Goal: Use online tool/utility

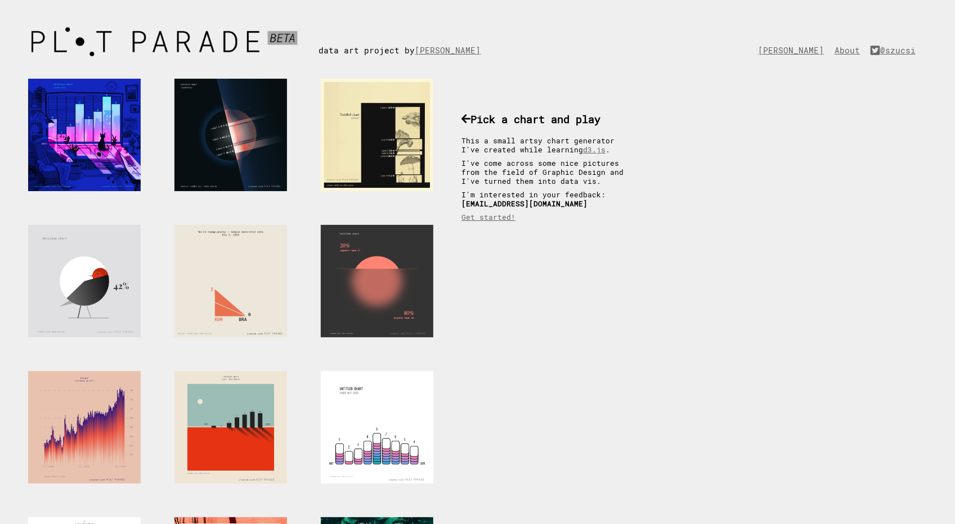
scroll to position [113, 0]
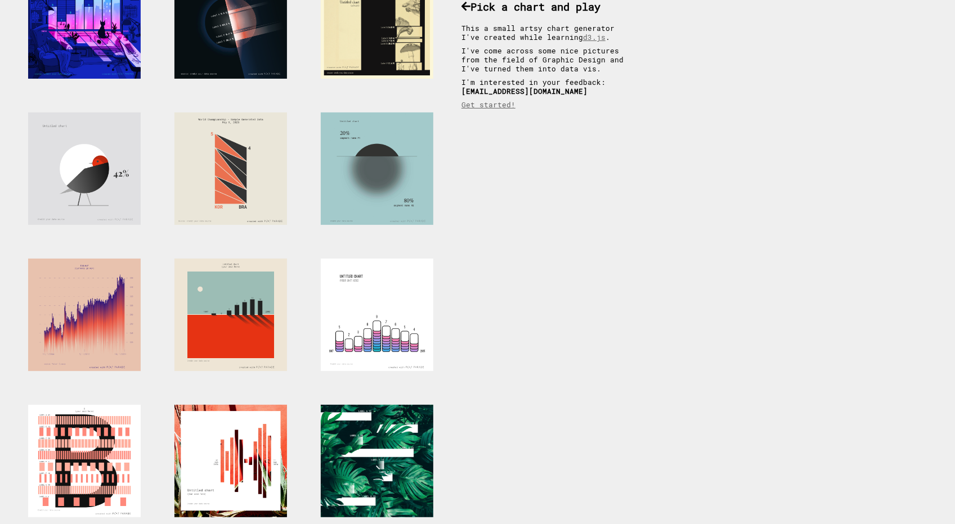
click at [383, 145] on div at bounding box center [377, 169] width 113 height 113
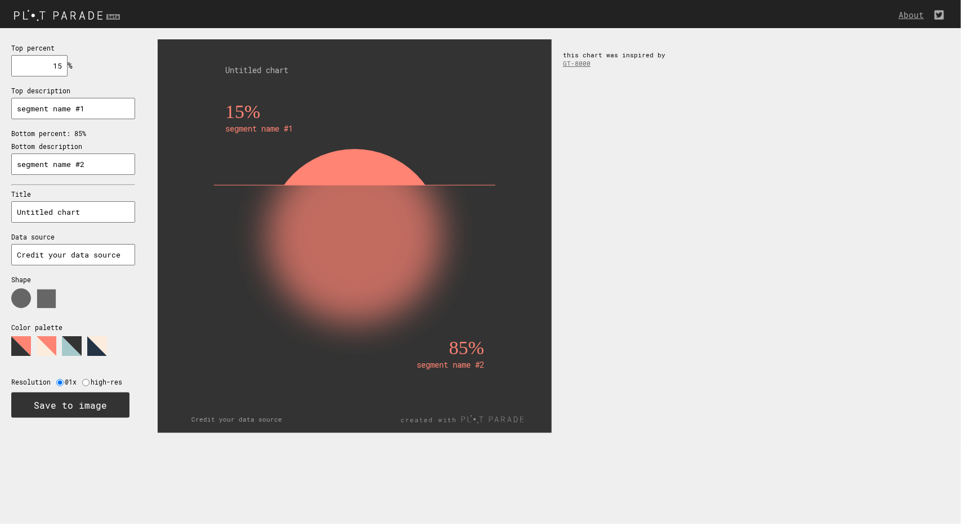
click at [40, 353] on polygon at bounding box center [47, 346] width 20 height 20
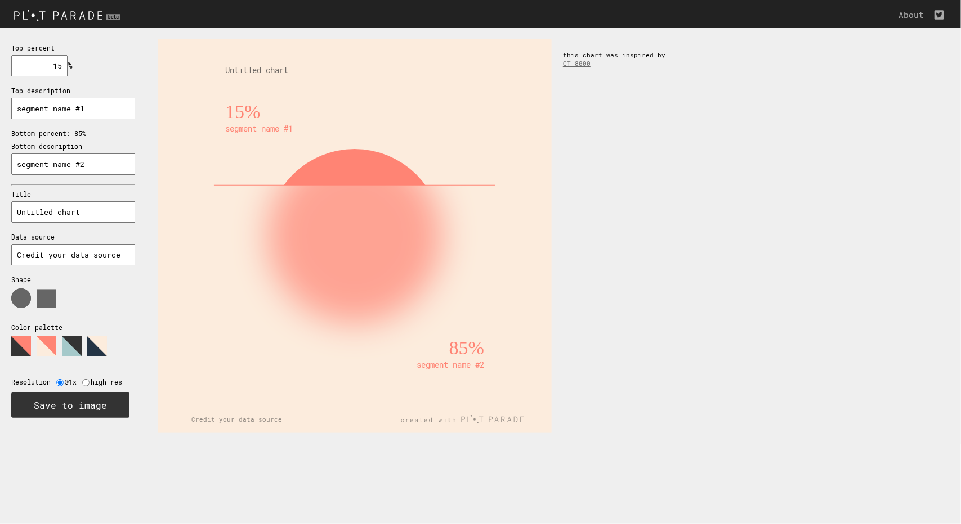
click at [73, 348] on polygon at bounding box center [72, 346] width 20 height 20
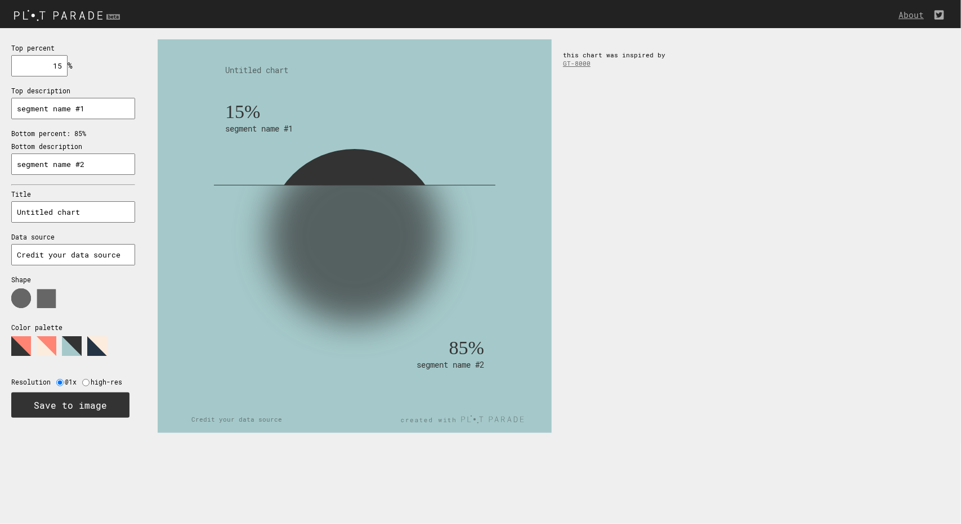
click at [101, 346] on polygon at bounding box center [97, 346] width 20 height 20
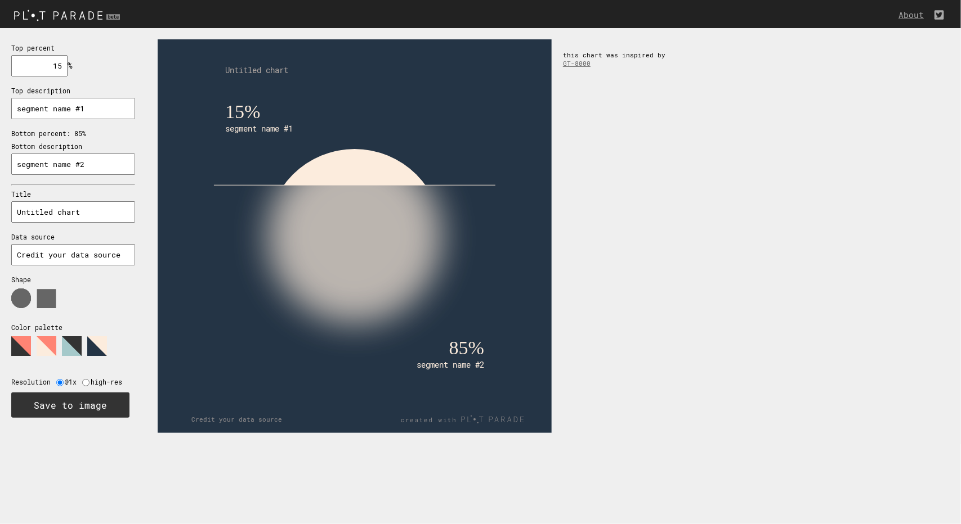
click at [69, 345] on polygon at bounding box center [72, 346] width 20 height 20
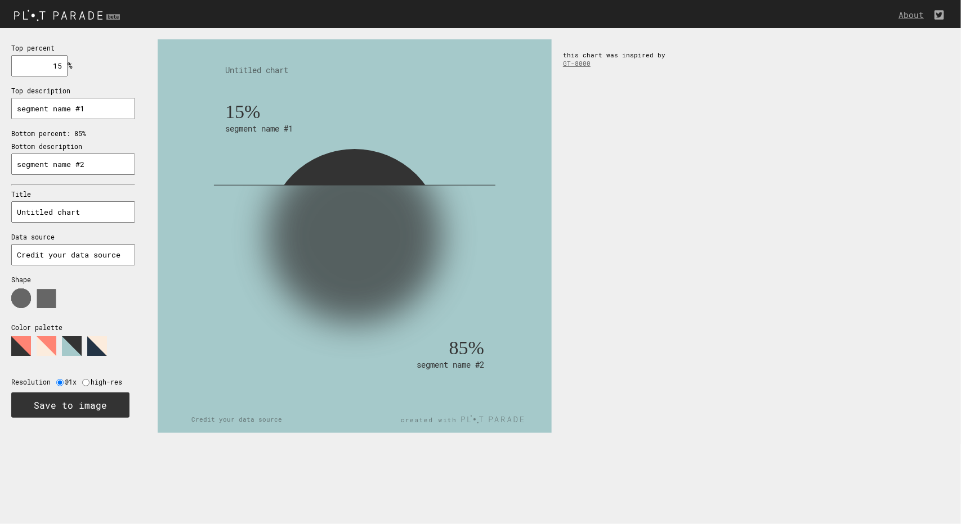
click at [40, 343] on polygon at bounding box center [47, 346] width 20 height 20
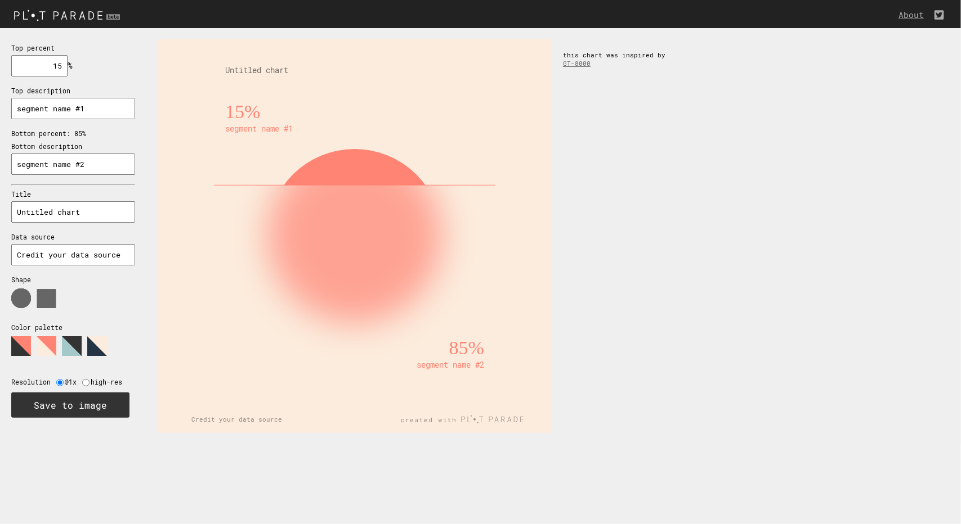
click at [18, 344] on polygon at bounding box center [21, 346] width 20 height 20
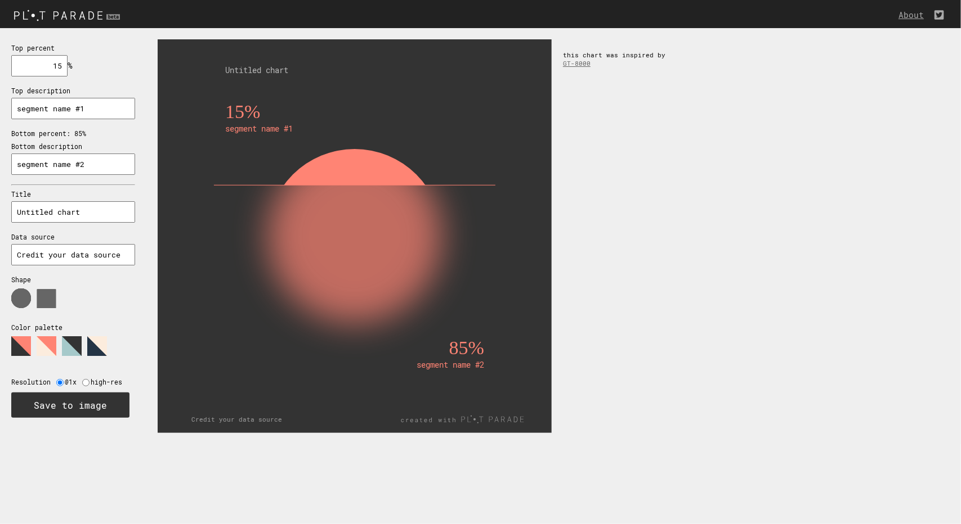
click at [99, 345] on polygon at bounding box center [97, 346] width 20 height 20
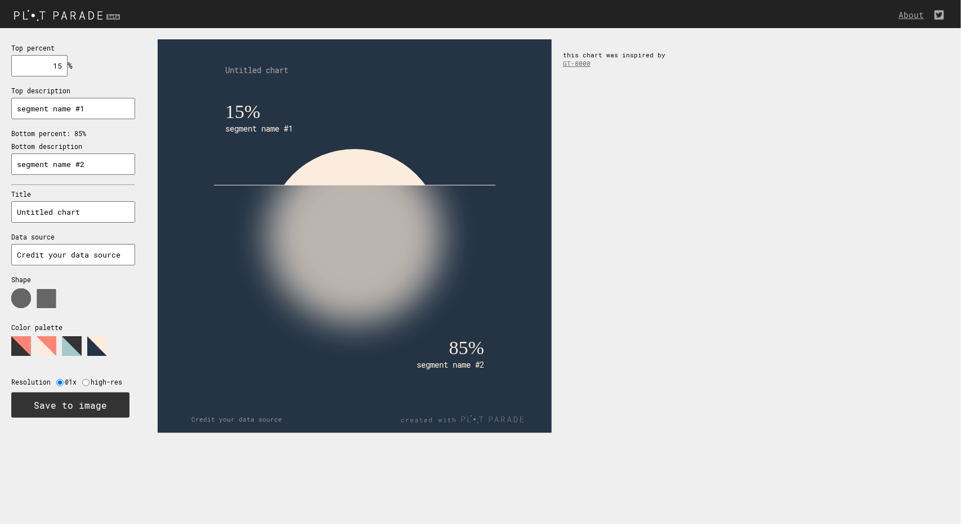
click at [9, 346] on div "Top percent 15 % needs to be between 0% and 100% Top description segment name #…" at bounding box center [73, 230] width 146 height 404
click at [15, 345] on polygon at bounding box center [21, 346] width 20 height 20
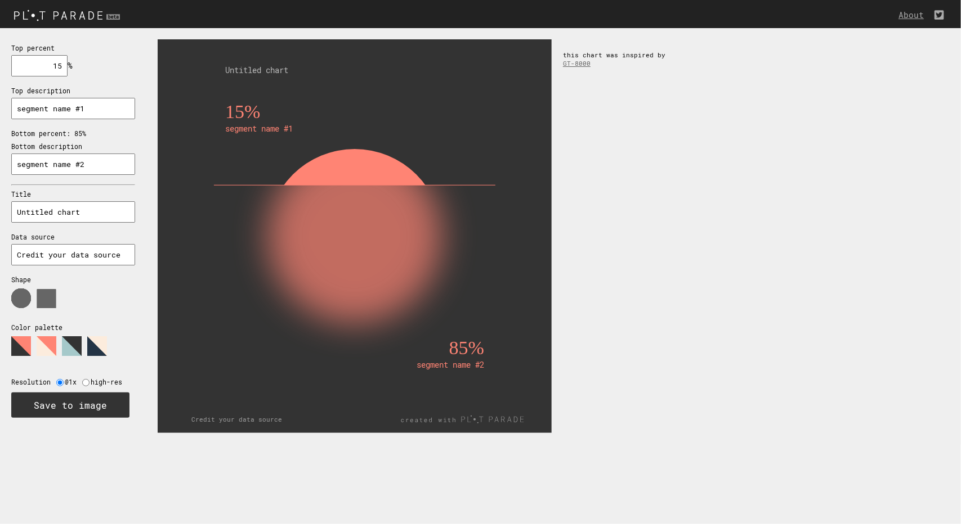
drag, startPoint x: 53, startPoint y: 66, endPoint x: 91, endPoint y: 65, distance: 38.3
click at [91, 65] on div "Top percent 15 % needs to be between 0% and 100% Top description segment name #…" at bounding box center [73, 230] width 146 height 404
drag, startPoint x: 48, startPoint y: 62, endPoint x: 80, endPoint y: 64, distance: 31.6
click at [80, 65] on div "Top percent 10 % needs to be between 0% and 100% Top description segment name #…" at bounding box center [73, 230] width 146 height 404
type input "90"
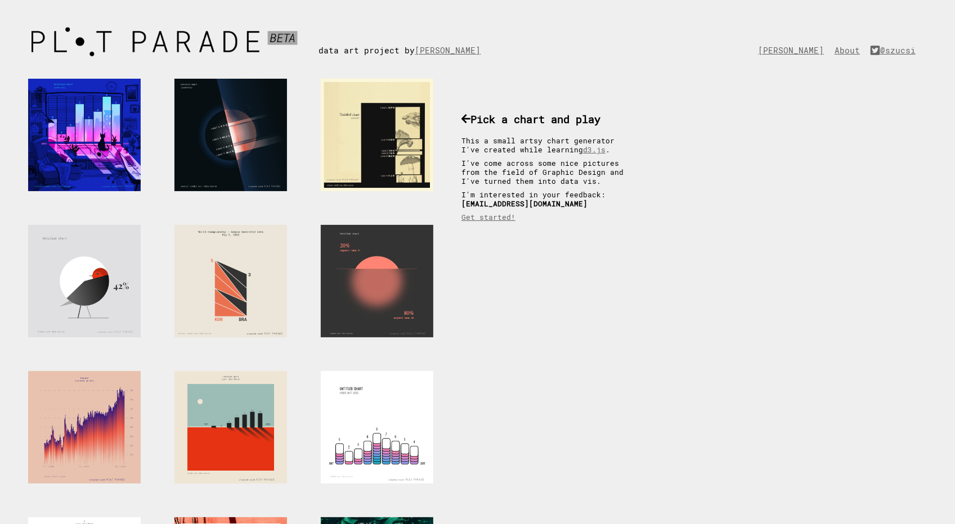
click at [387, 271] on div at bounding box center [377, 281] width 113 height 113
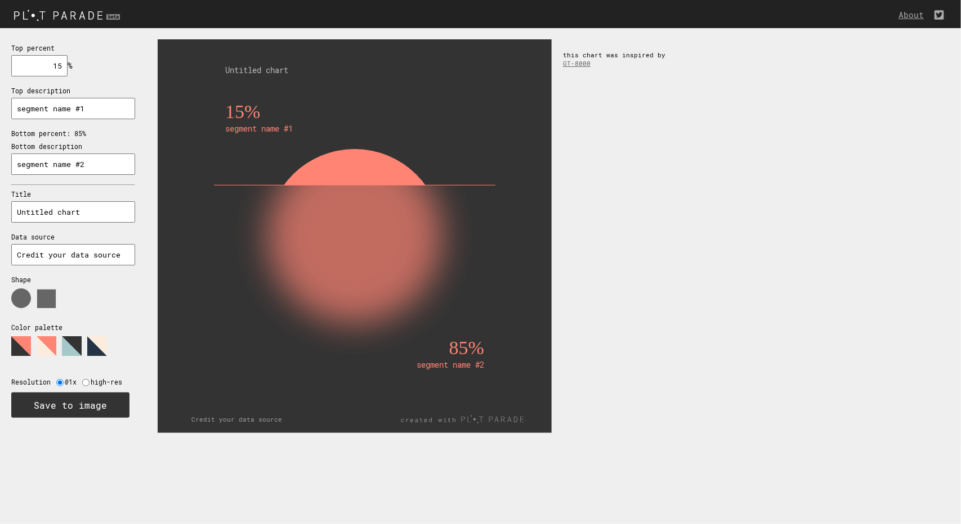
click at [45, 348] on polygon at bounding box center [47, 346] width 20 height 20
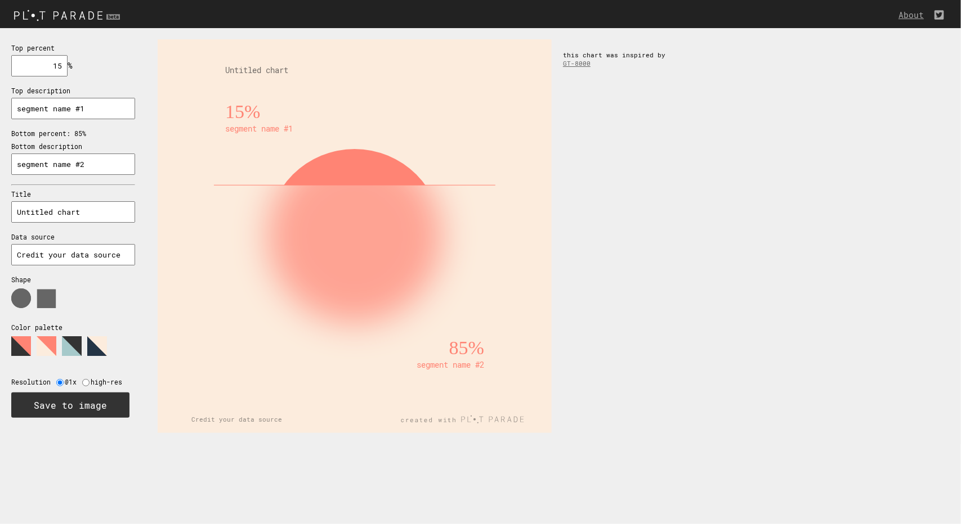
click at [25, 346] on polygon at bounding box center [21, 346] width 20 height 20
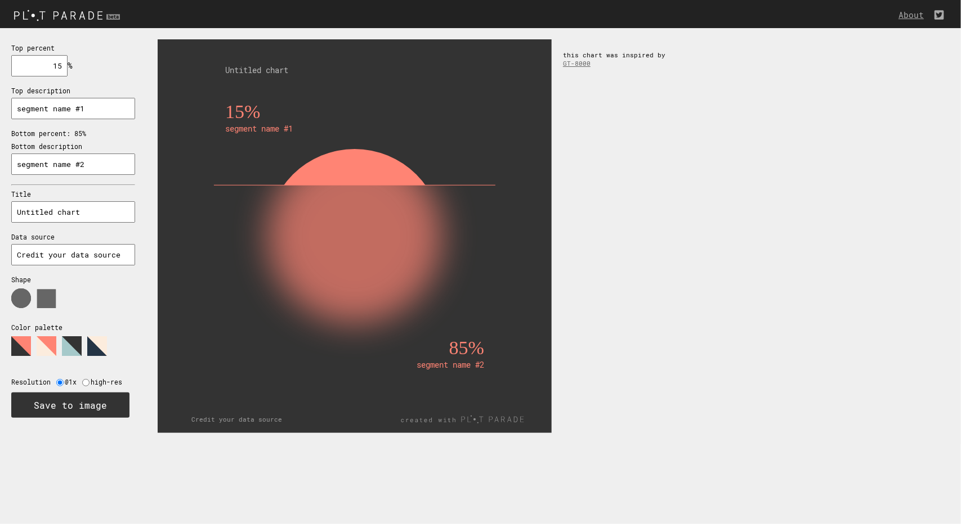
drag, startPoint x: 52, startPoint y: 66, endPoint x: 88, endPoint y: 65, distance: 36.0
click at [88, 65] on div "Top percent 15 % needs to be between 0% and 100% Top description segment name #…" at bounding box center [73, 230] width 146 height 404
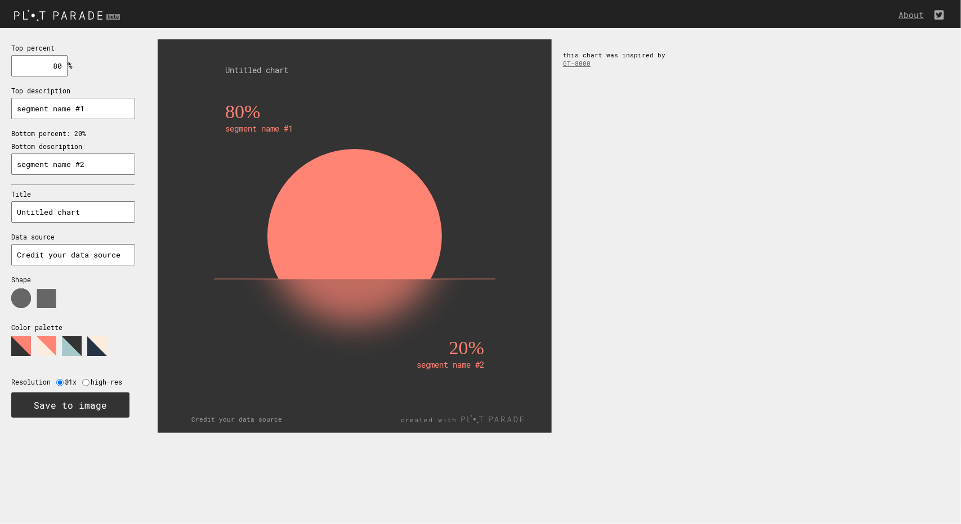
type input "80"
click at [667, 220] on div "80% segment name #1 20% segment name #2 Untitled chart Credit your data source …" at bounding box center [553, 236] width 814 height 416
